Goal: Find specific page/section: Find specific page/section

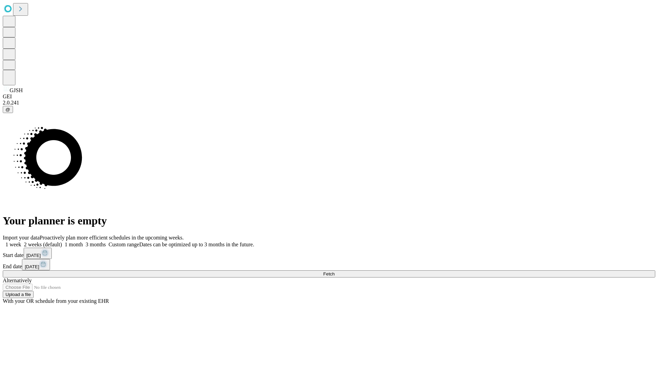
click at [335, 272] on span "Fetch" at bounding box center [328, 274] width 11 height 5
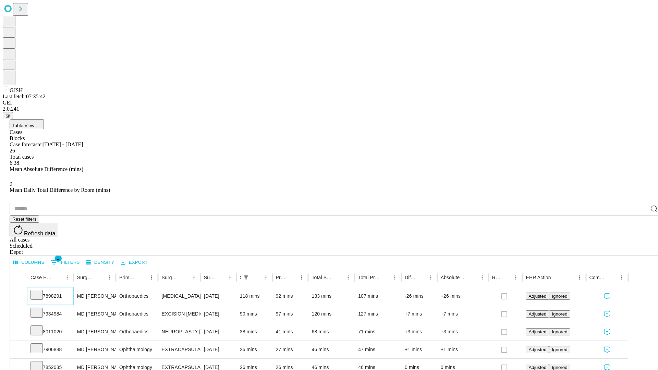
click at [40, 291] on icon at bounding box center [36, 294] width 7 height 7
